Goal: Task Accomplishment & Management: Use online tool/utility

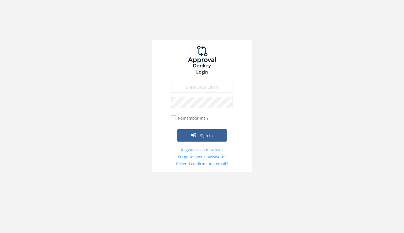
click at [196, 87] on input "email" at bounding box center [202, 86] width 62 height 11
type input "[PERSON_NAME][EMAIL_ADDRESS][DOMAIN_NAME]"
click at [174, 118] on input "Remember me ?" at bounding box center [173, 118] width 4 height 4
checkbox input "true"
click at [211, 136] on button "Sign in" at bounding box center [202, 135] width 50 height 12
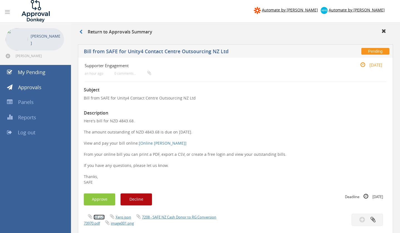
click at [99, 216] on link "Bill.pdf" at bounding box center [98, 216] width 11 height 5
click at [99, 199] on button "Approve" at bounding box center [99, 199] width 31 height 12
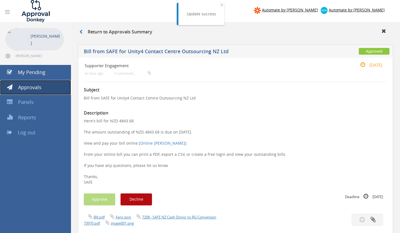
click at [33, 85] on span "Approvals" at bounding box center [29, 87] width 23 height 7
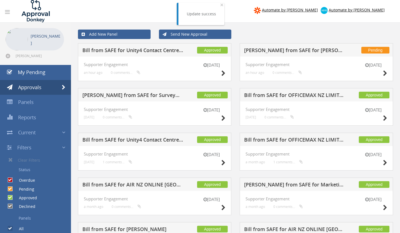
click at [316, 51] on h5 "[PERSON_NAME] from SAFE for [PERSON_NAME]" at bounding box center [294, 51] width 101 height 7
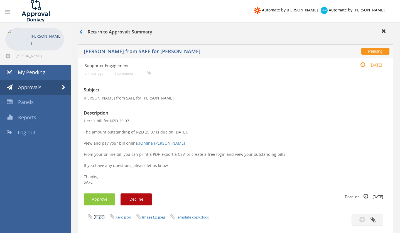
click at [102, 217] on link "Bill.pdf" at bounding box center [98, 216] width 11 height 5
click at [106, 199] on button "Approve" at bounding box center [99, 199] width 31 height 12
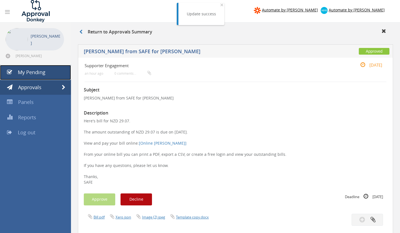
click at [29, 67] on link "My Pending" at bounding box center [35, 72] width 71 height 15
